Goal: Task Accomplishment & Management: Use online tool/utility

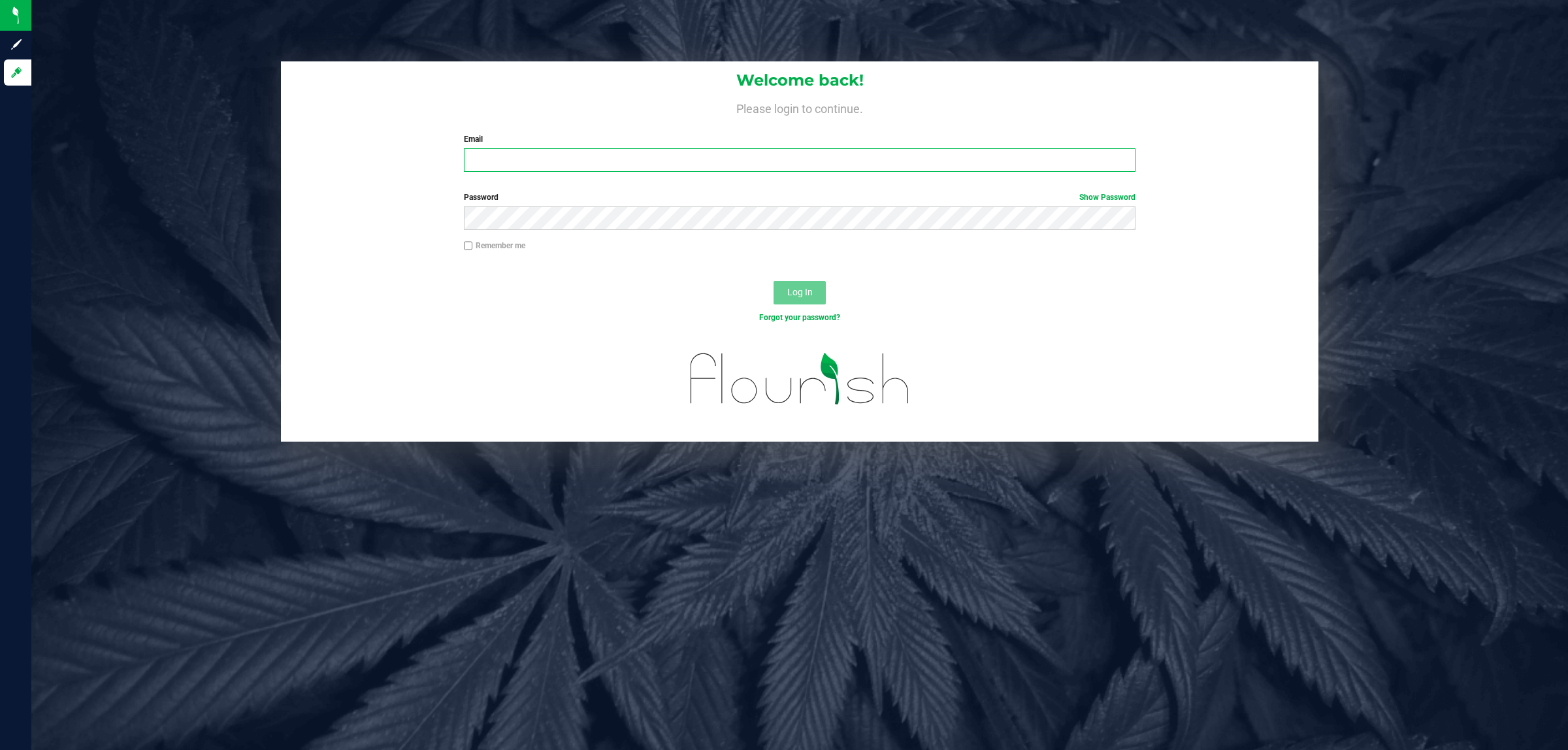
click at [496, 162] on input "Email" at bounding box center [799, 160] width 672 height 23
type input "[EMAIL_ADDRESS][DOMAIN_NAME]"
click at [773, 281] on button "Log In" at bounding box center [799, 292] width 52 height 23
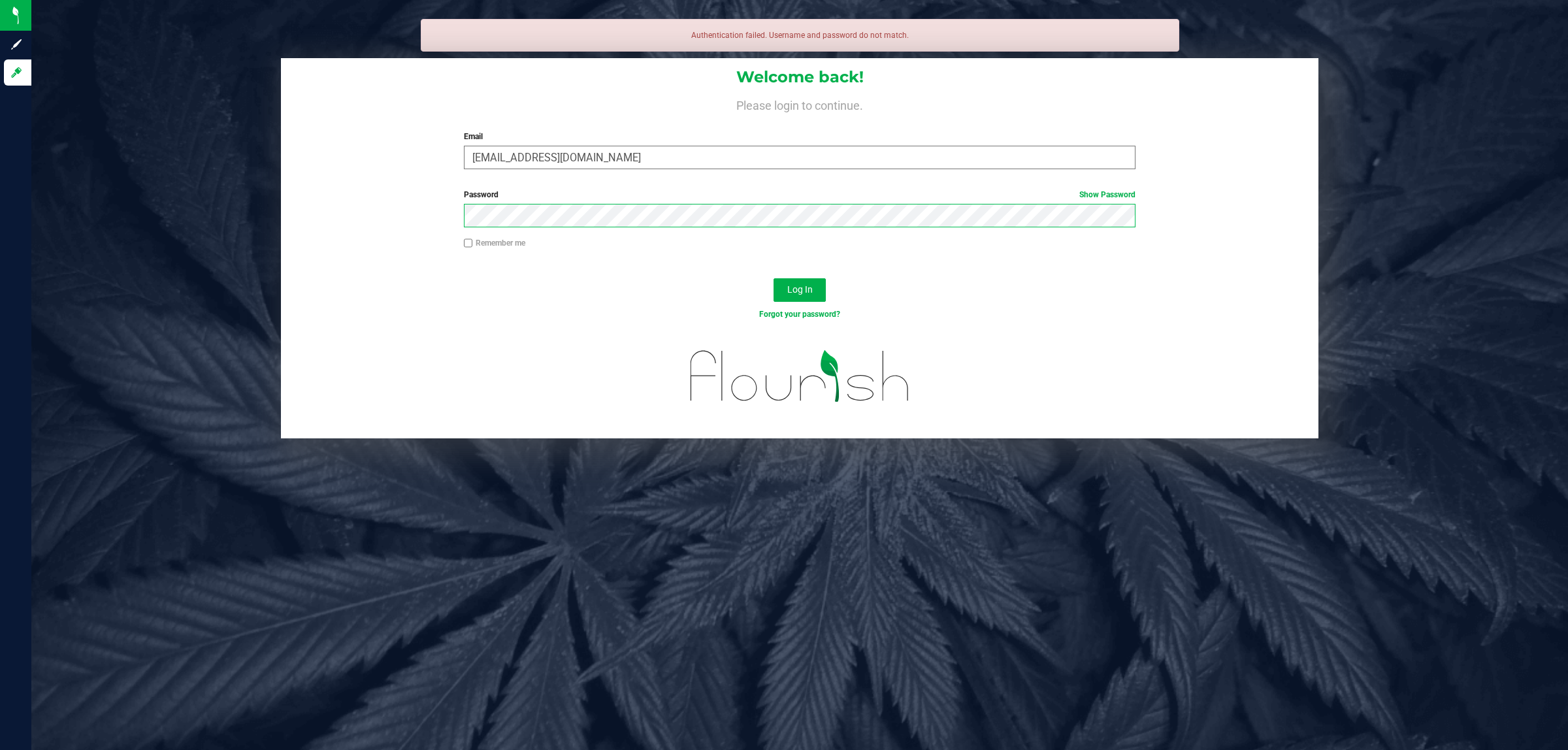
click at [773, 278] on button "Log In" at bounding box center [799, 290] width 52 height 23
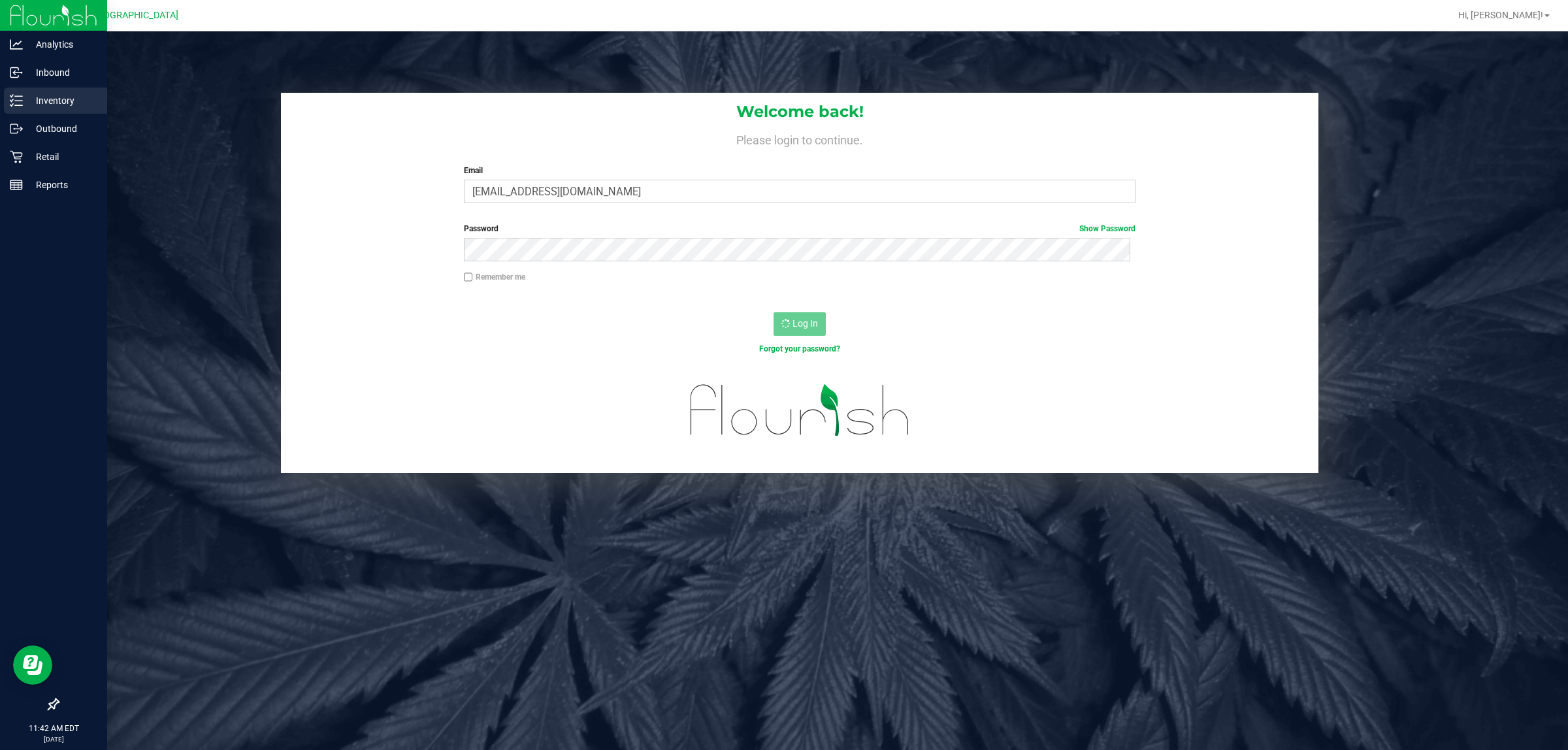
click at [57, 95] on p "Inventory" at bounding box center [62, 101] width 79 height 16
click at [27, 99] on p "Inventory" at bounding box center [62, 101] width 79 height 16
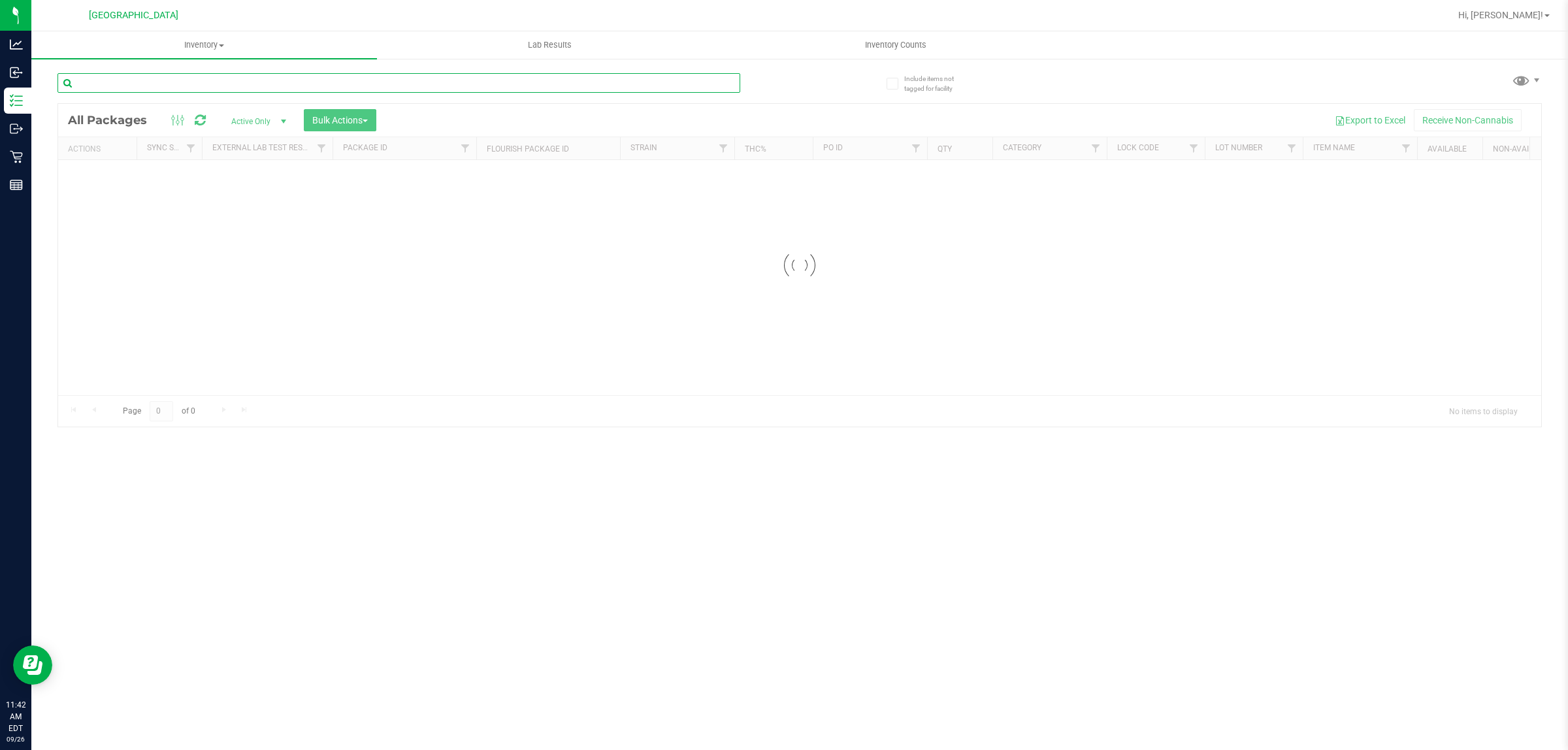
click at [127, 84] on input "text" at bounding box center [398, 83] width 683 height 19
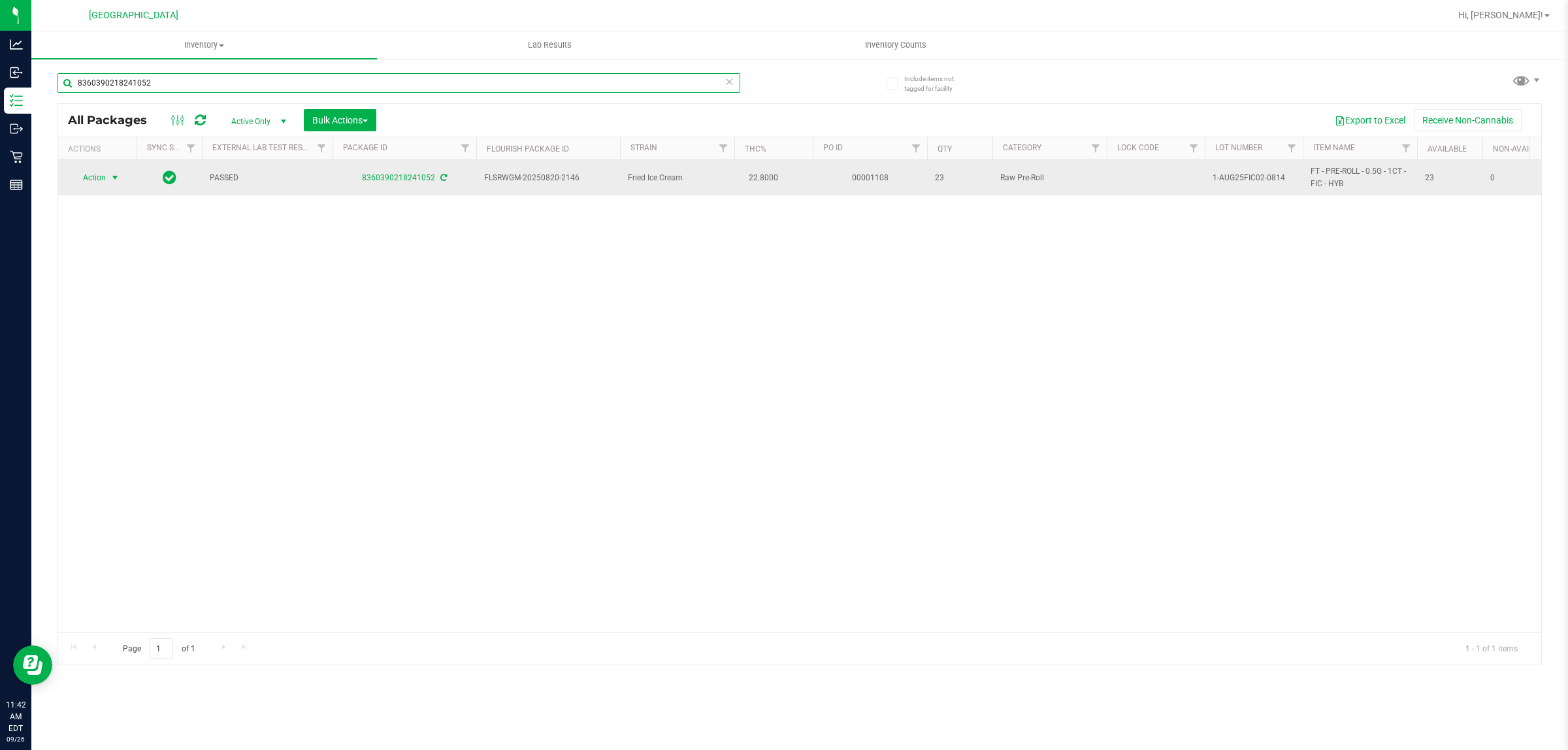
type input "8360390218241052"
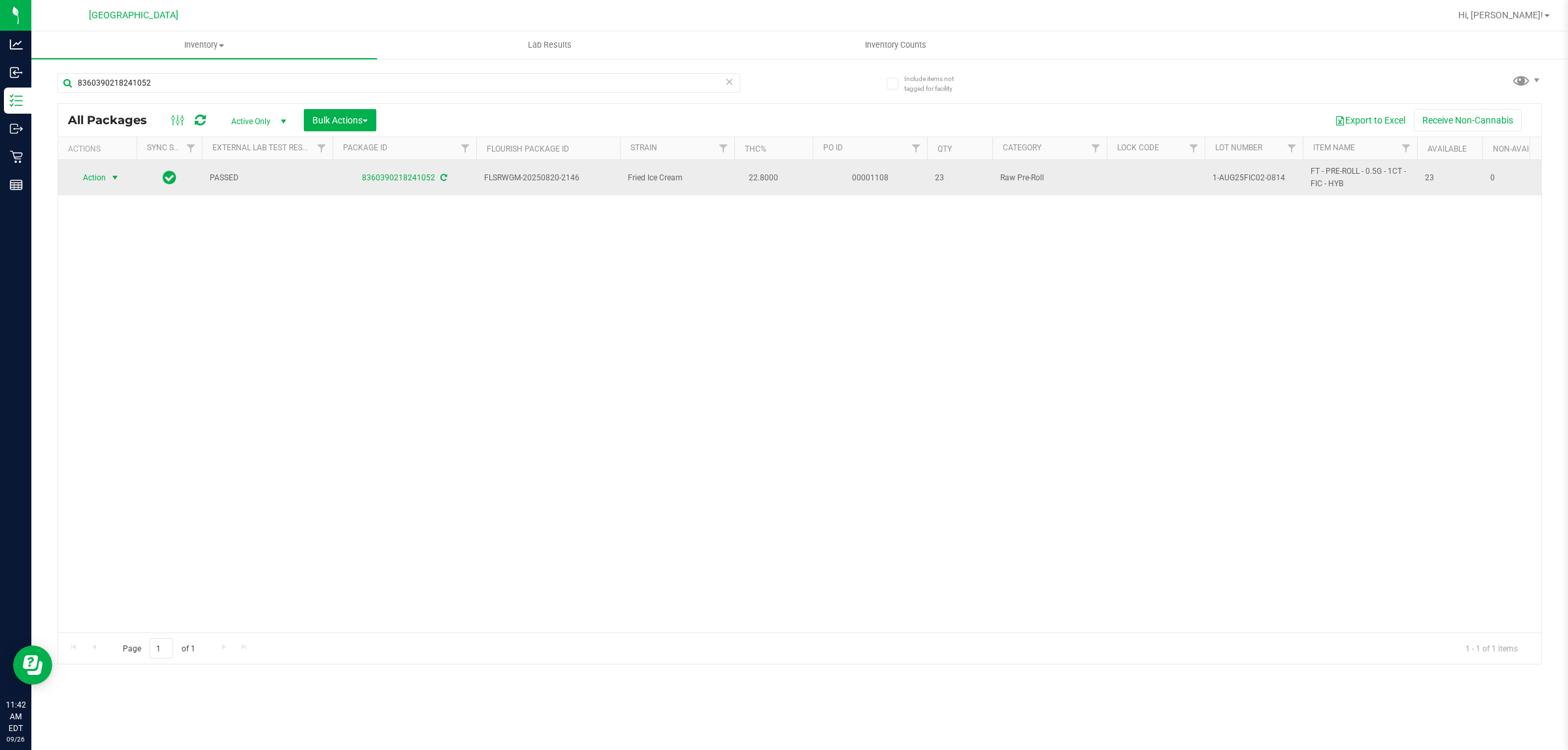
click at [95, 175] on span "Action" at bounding box center [89, 177] width 35 height 18
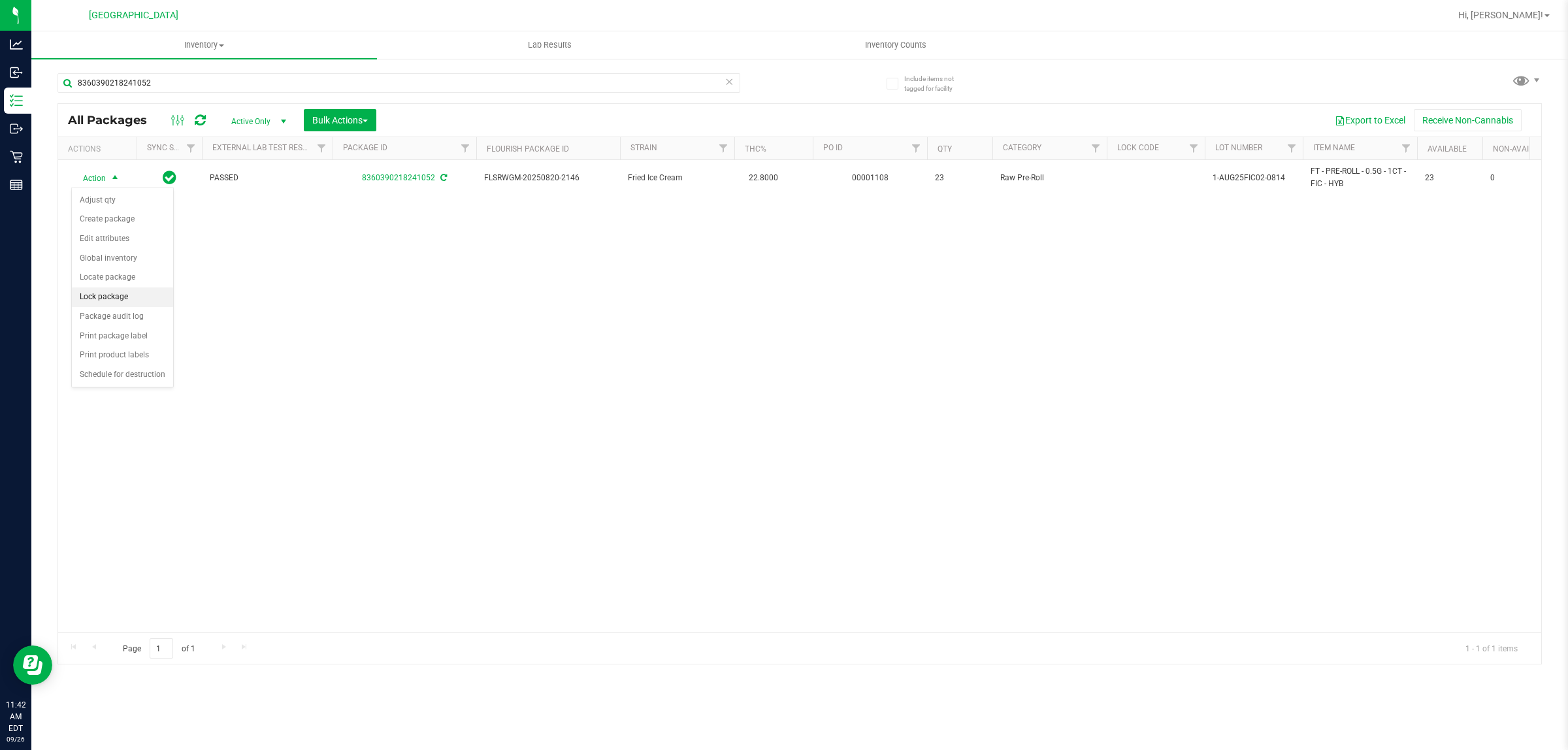
click at [96, 292] on li "Lock package" at bounding box center [123, 297] width 101 height 19
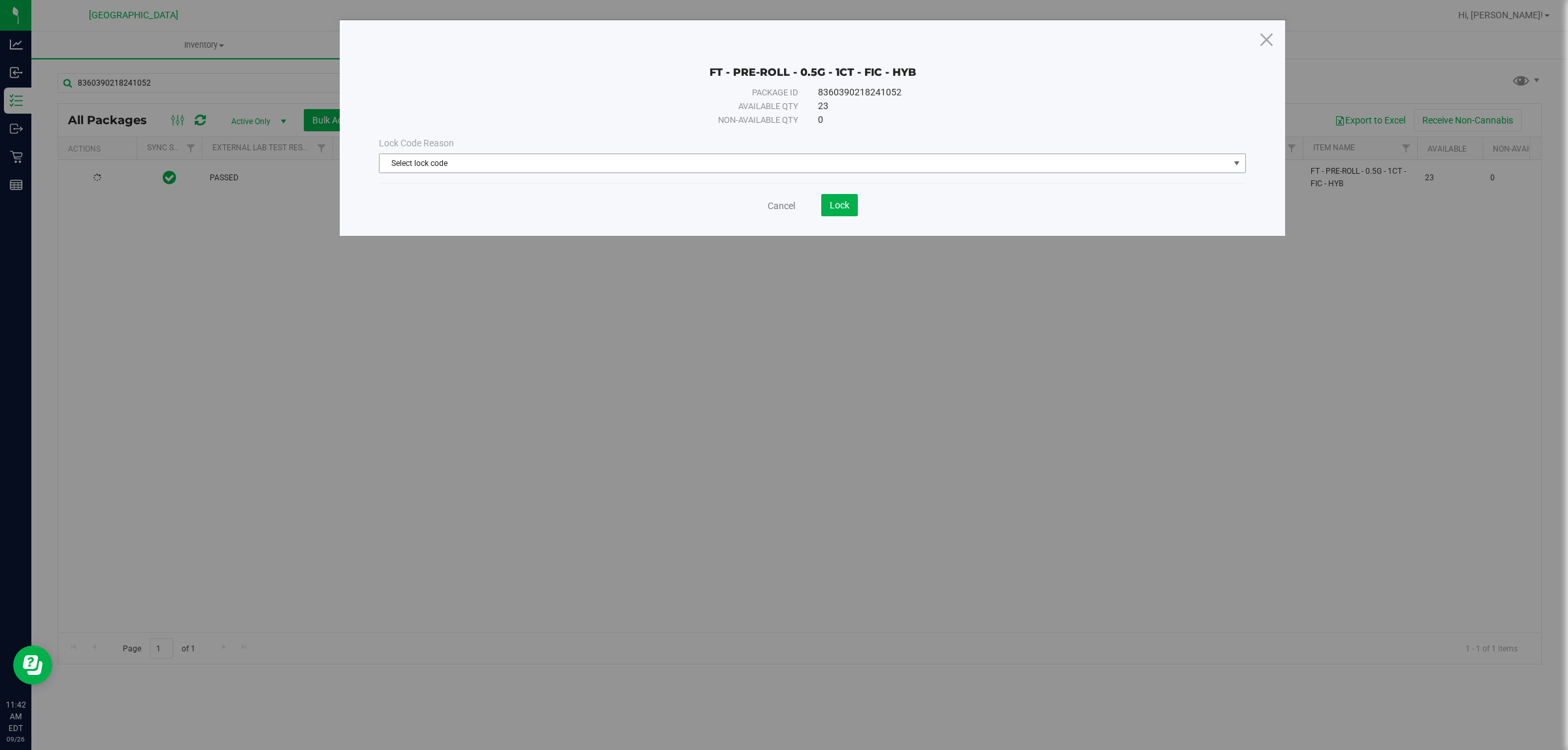
click at [435, 167] on span "Select lock code" at bounding box center [804, 163] width 849 height 18
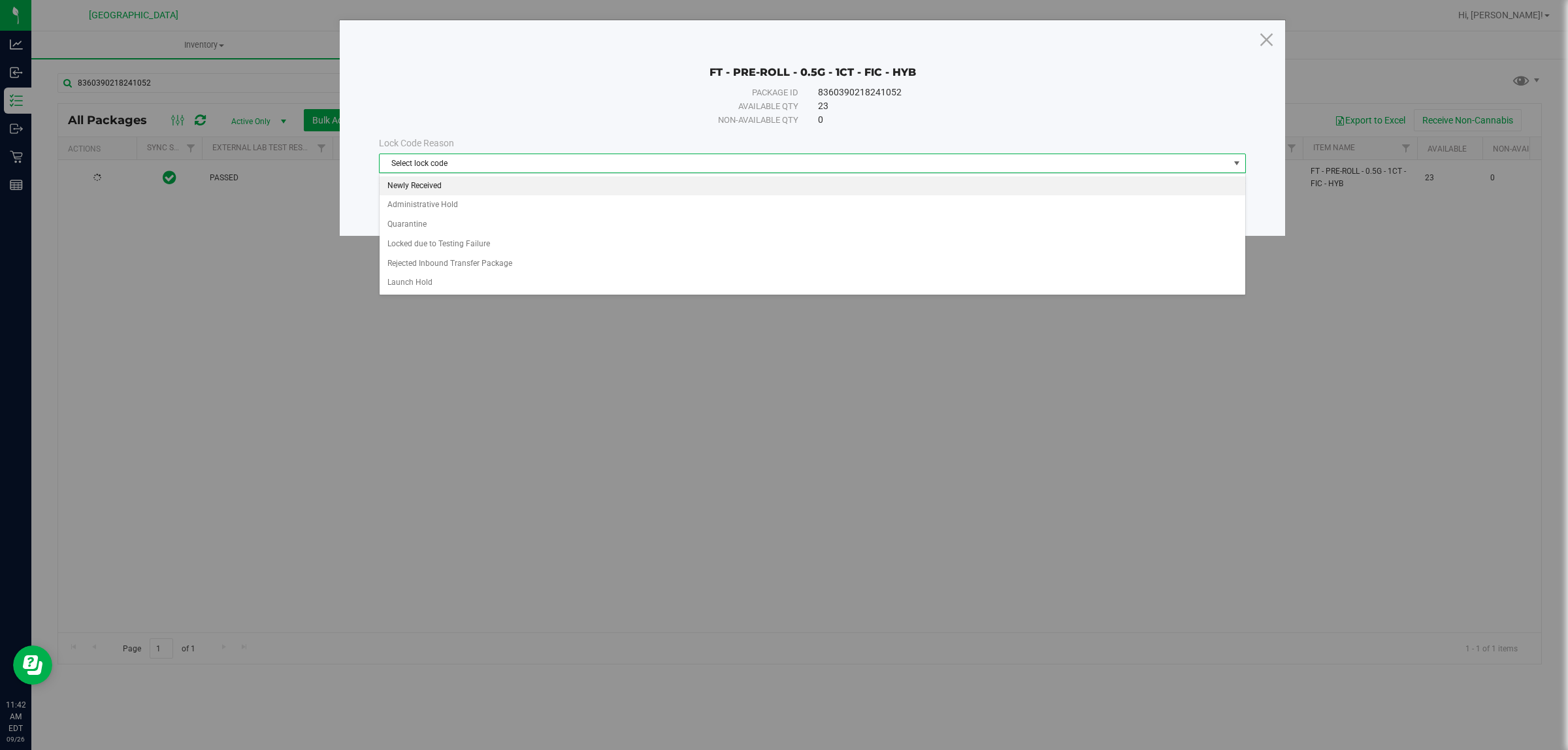
click at [428, 189] on li "Newly Received" at bounding box center [812, 186] width 865 height 19
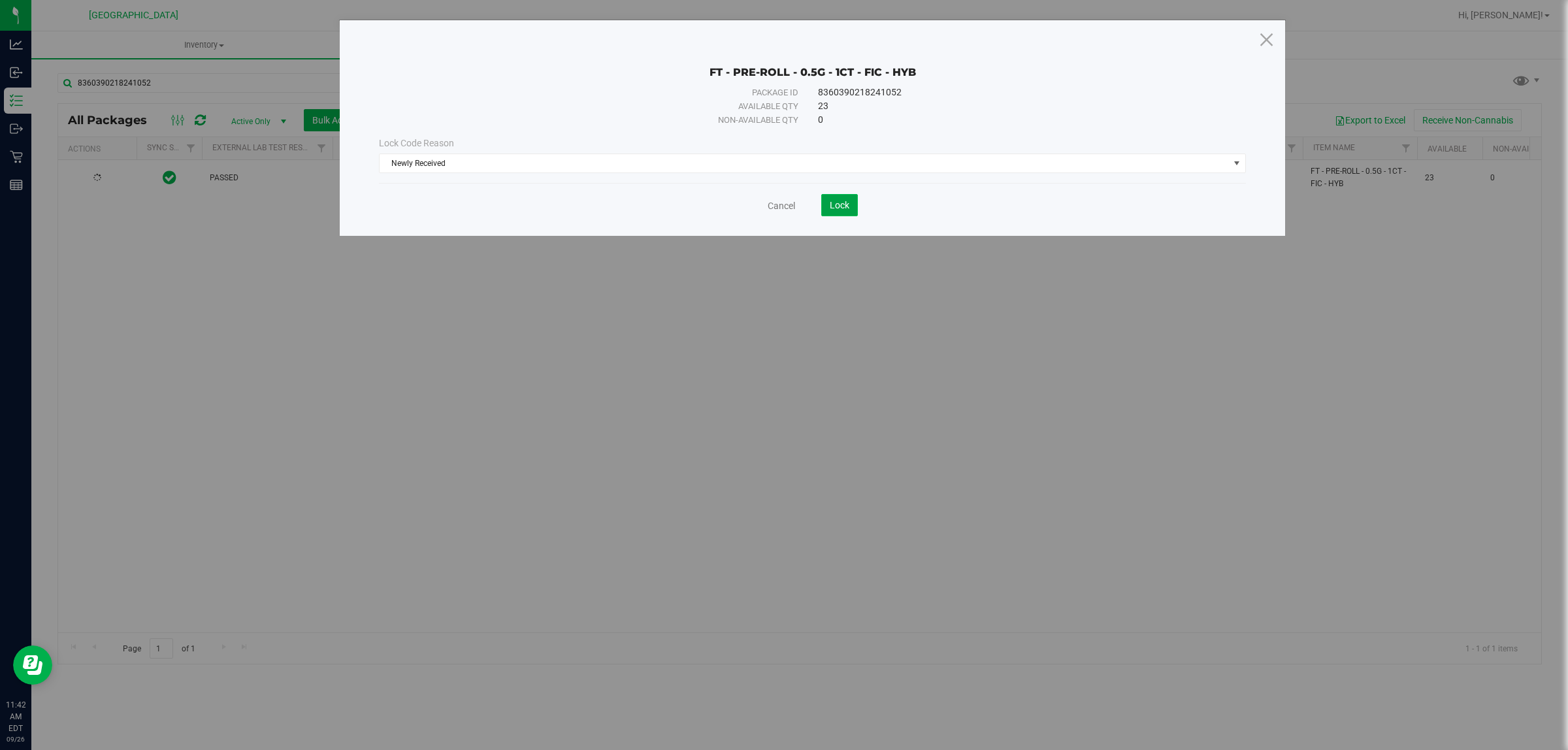
click at [845, 194] on button "Lock" at bounding box center [839, 204] width 37 height 22
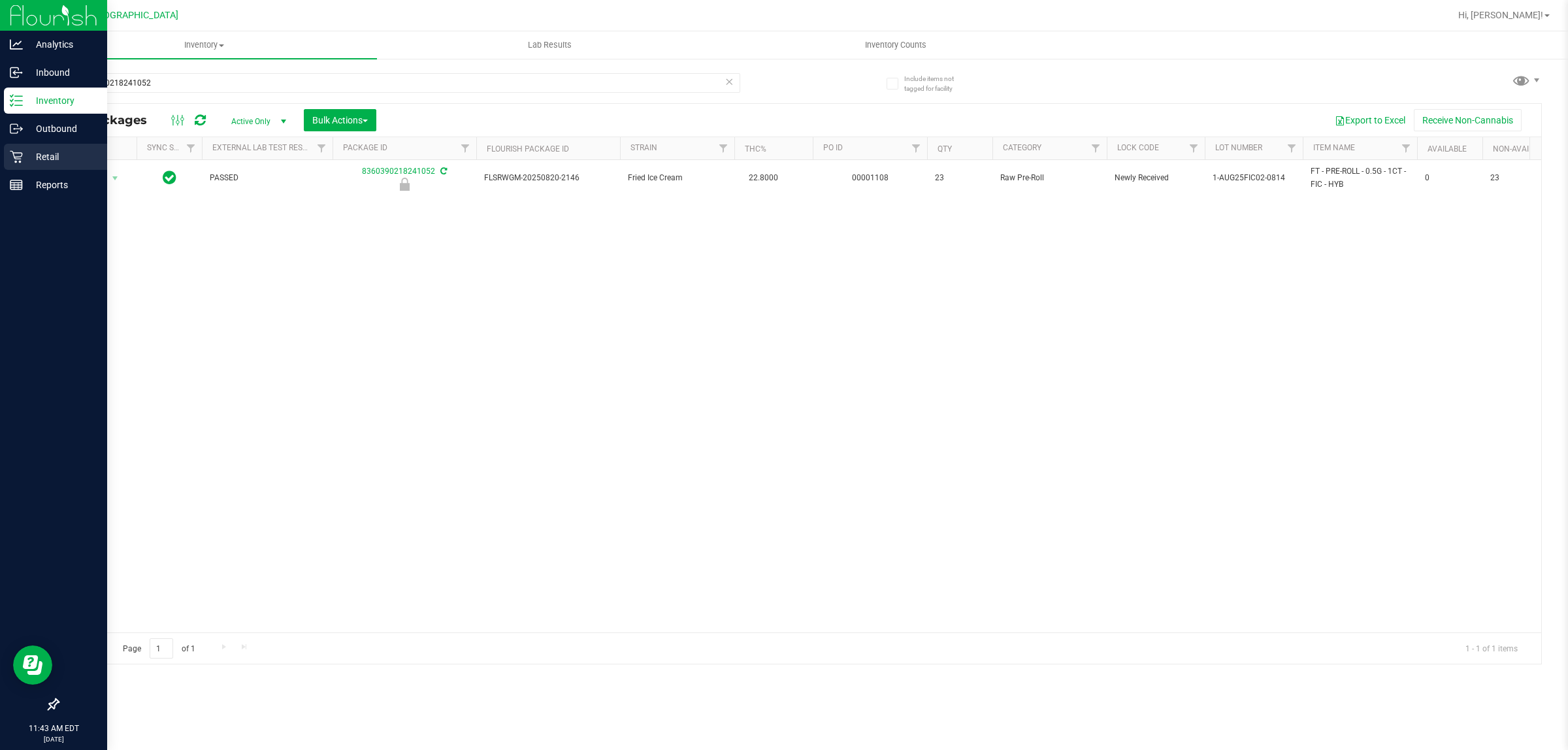
click at [21, 157] on icon at bounding box center [17, 157] width 13 height 13
